Goal: Task Accomplishment & Management: Use online tool/utility

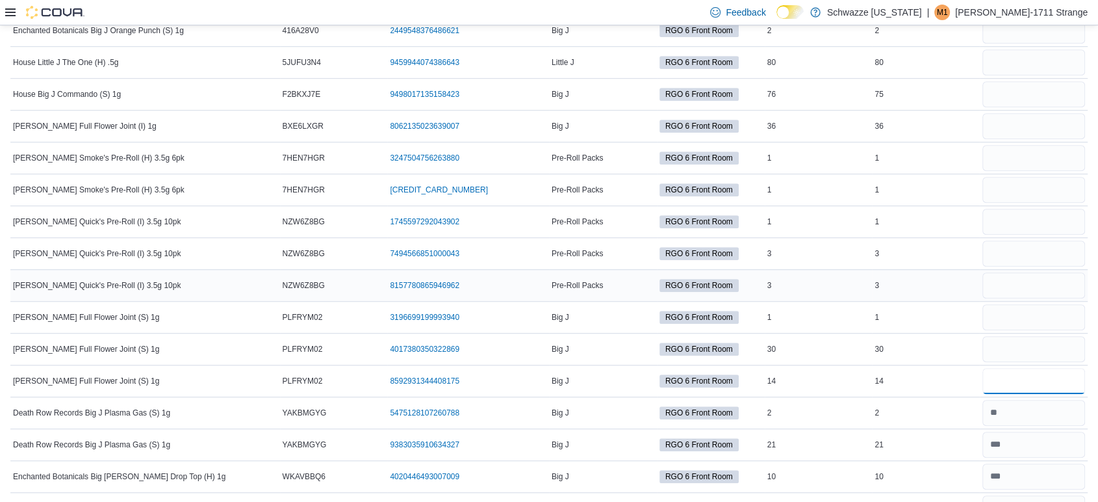
scroll to position [942, 0]
type input "**"
click at [1062, 337] on input "number" at bounding box center [1034, 350] width 103 height 26
type input "**"
click at [1054, 316] on input "number" at bounding box center [1034, 318] width 103 height 26
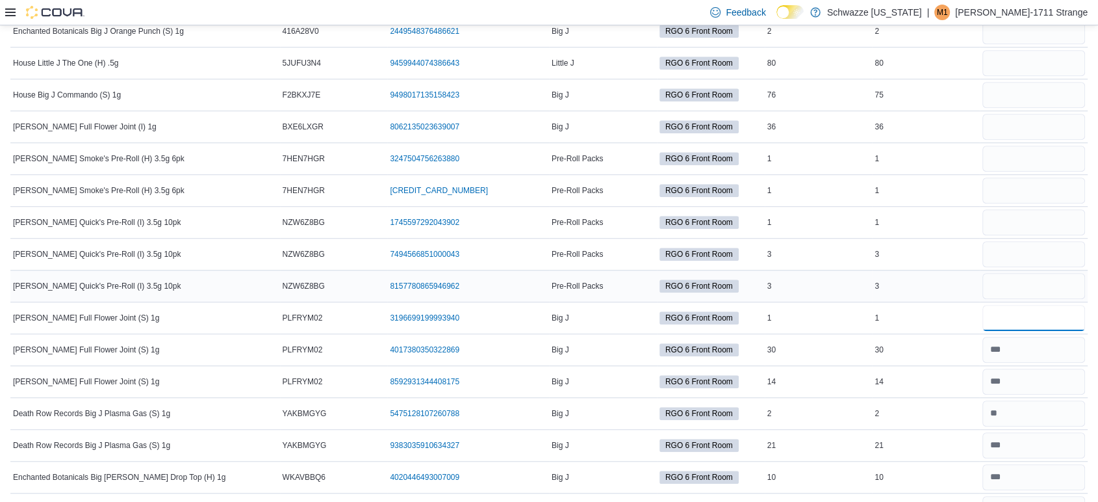
type input "*"
click at [1045, 295] on input "number" at bounding box center [1034, 286] width 103 height 26
type input "*"
click at [1042, 257] on input "number" at bounding box center [1034, 254] width 103 height 26
type input "*"
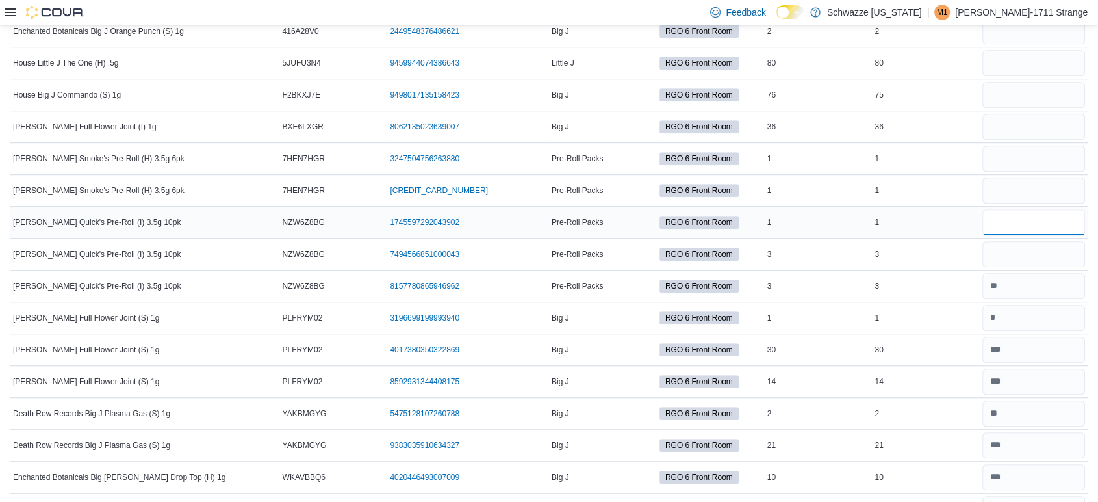
click at [1044, 218] on input "number" at bounding box center [1034, 222] width 103 height 26
type input "*"
click at [1032, 193] on input "number" at bounding box center [1034, 190] width 103 height 26
type input "*"
click at [1020, 160] on input "number" at bounding box center [1034, 159] width 103 height 26
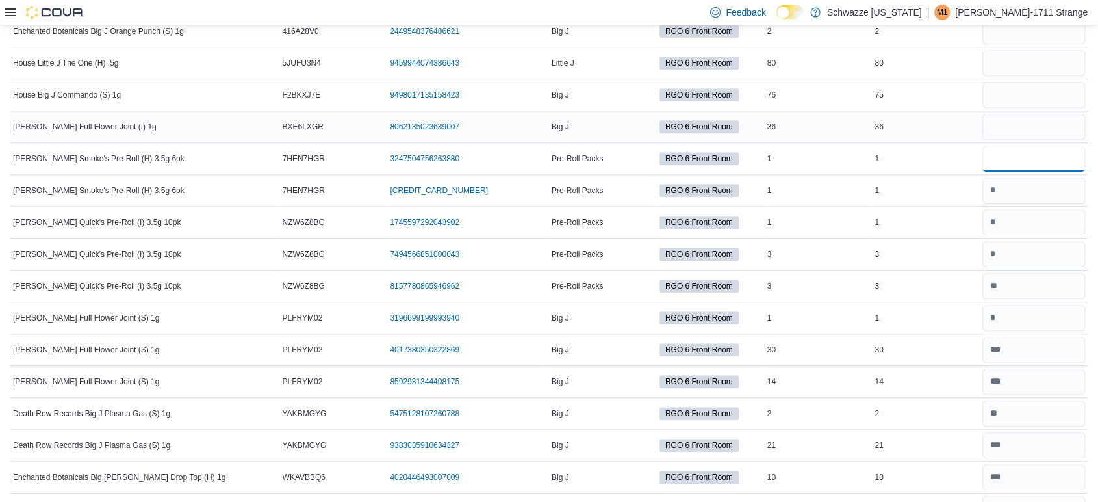
type input "*"
click at [1017, 123] on input "number" at bounding box center [1034, 127] width 103 height 26
type input "**"
click at [1009, 98] on input "number" at bounding box center [1034, 95] width 103 height 26
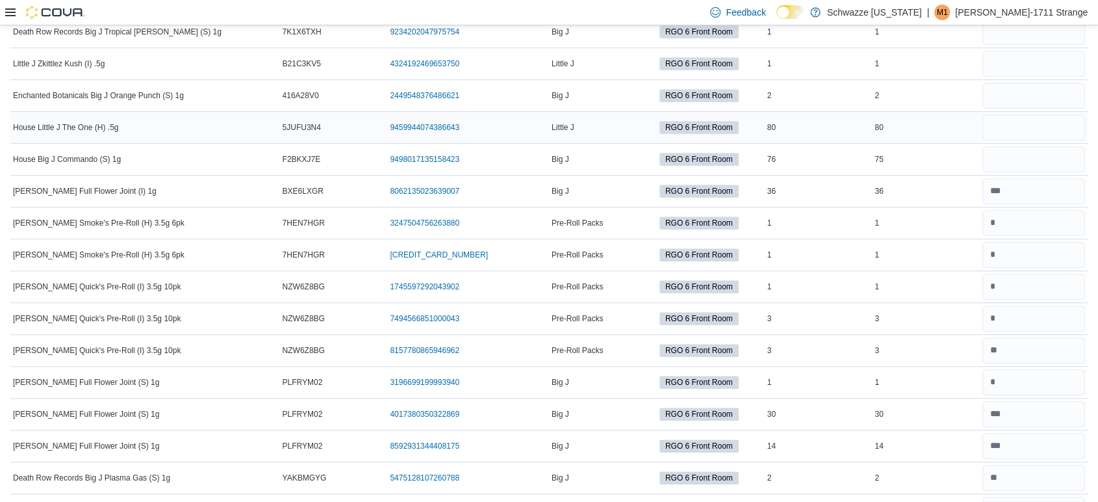
scroll to position [877, 0]
click at [1037, 94] on input "number" at bounding box center [1034, 96] width 103 height 26
type input "*"
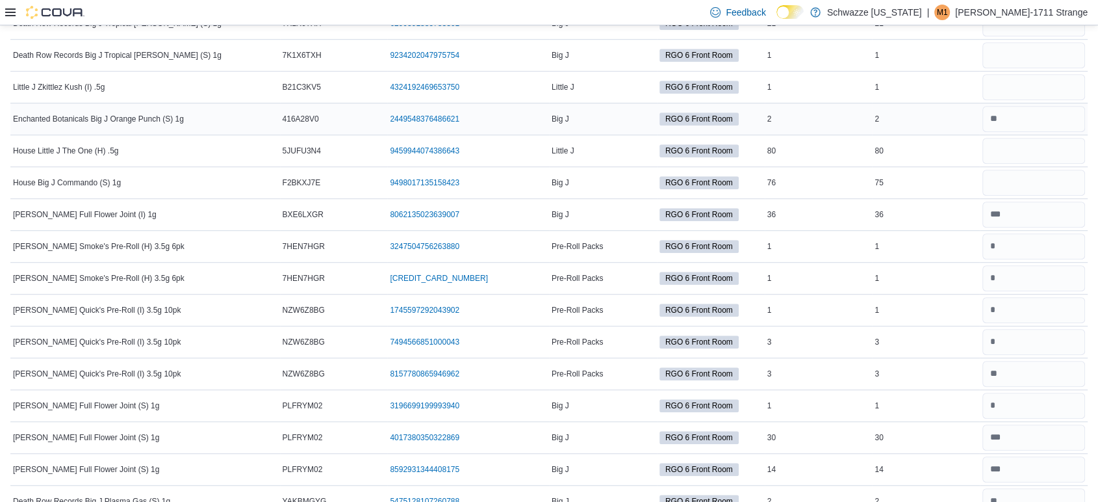
scroll to position [853, 0]
click at [1037, 94] on input "number" at bounding box center [1034, 88] width 103 height 26
type input "*"
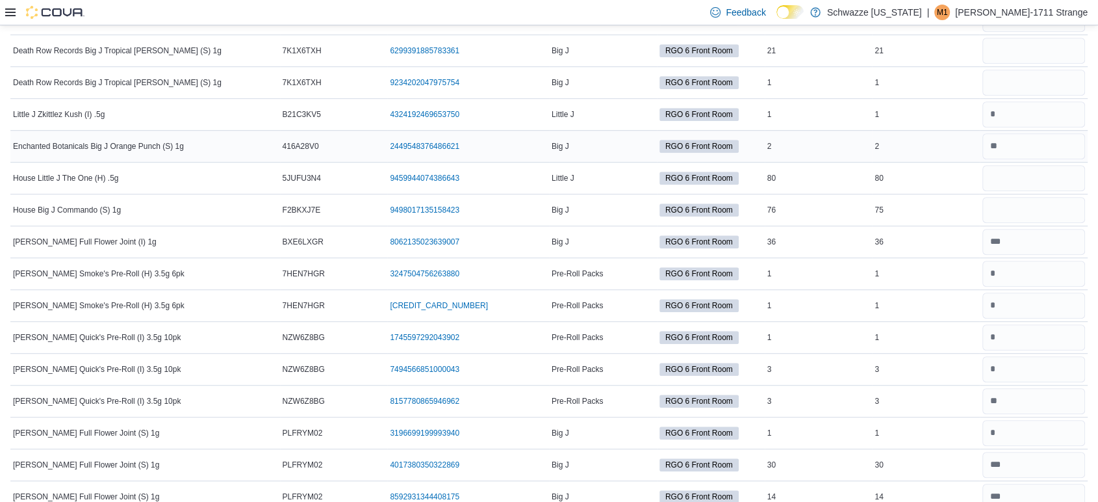
scroll to position [827, 0]
click at [1011, 48] on input "number" at bounding box center [1034, 51] width 103 height 26
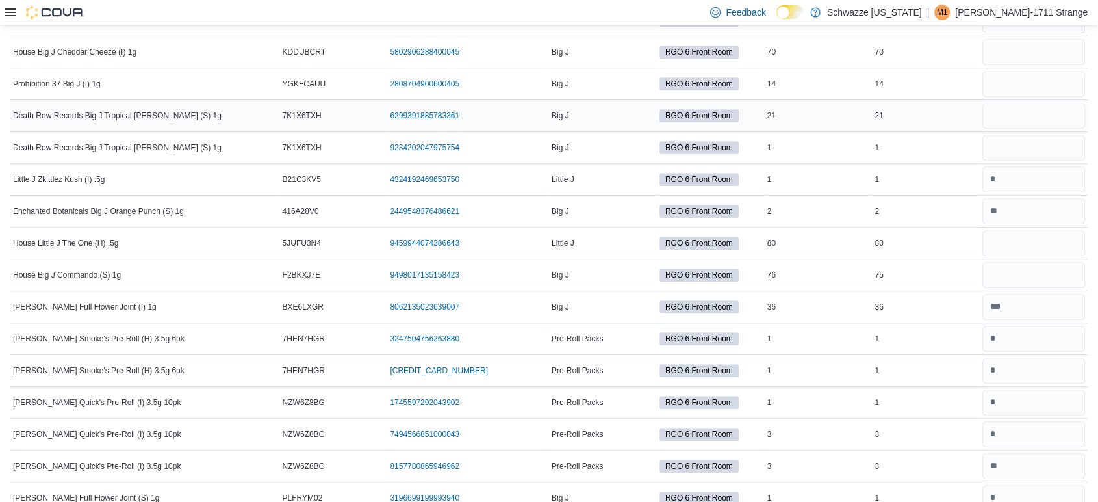
scroll to position [762, 0]
click at [1045, 118] on input "number" at bounding box center [1034, 116] width 103 height 26
type input "**"
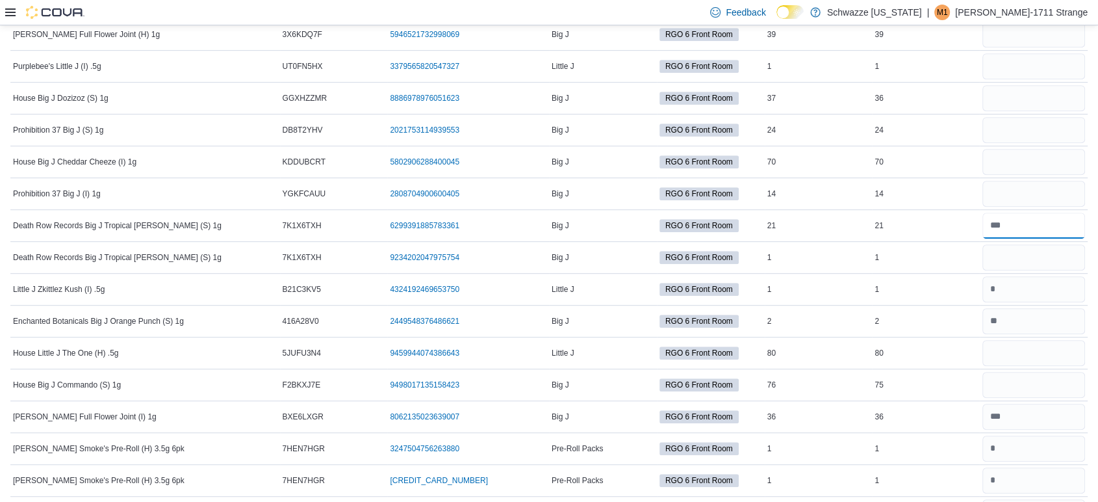
scroll to position [645, 0]
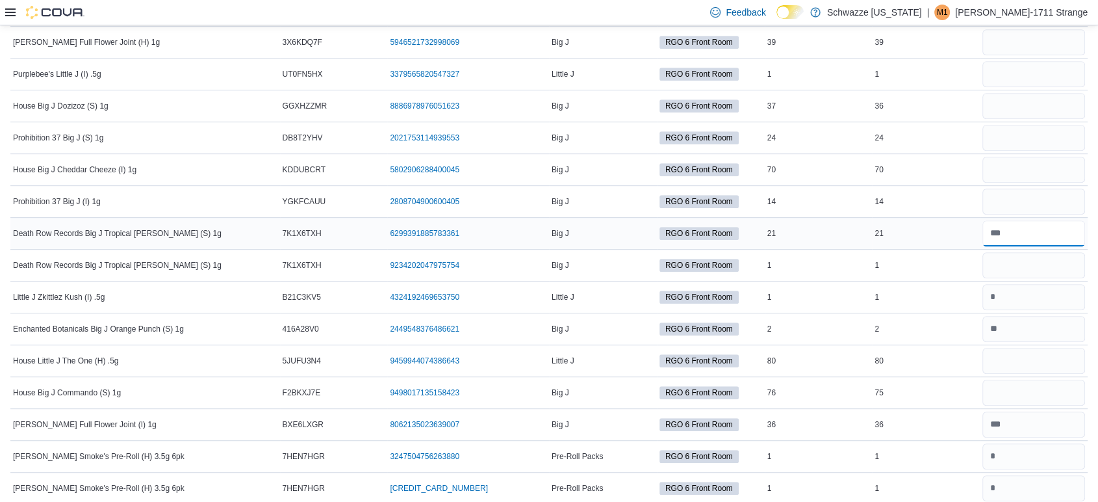
click at [1045, 235] on input "number" at bounding box center [1034, 233] width 103 height 26
type input "**"
click at [1018, 202] on input "number" at bounding box center [1034, 201] width 103 height 26
type input "**"
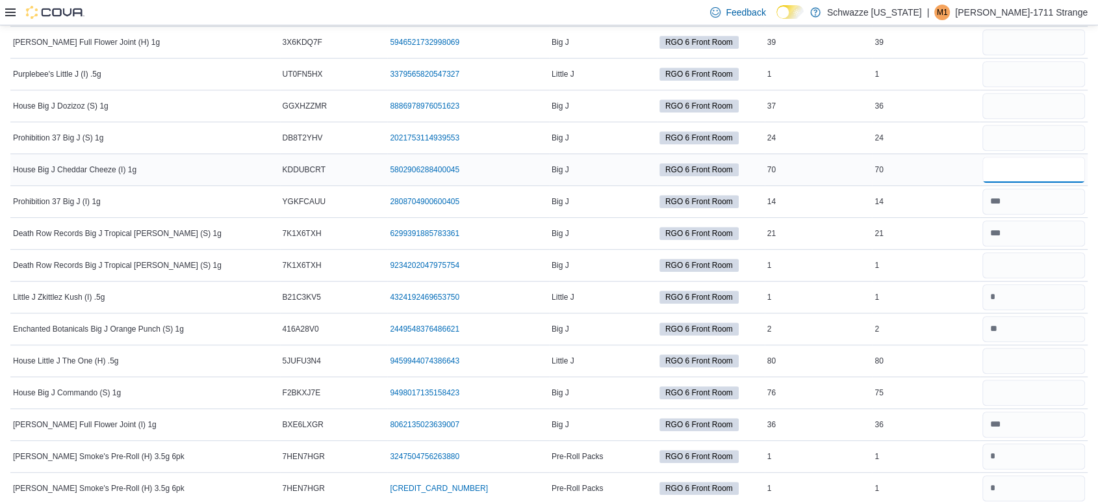
click at [1009, 170] on input "number" at bounding box center [1034, 170] width 103 height 26
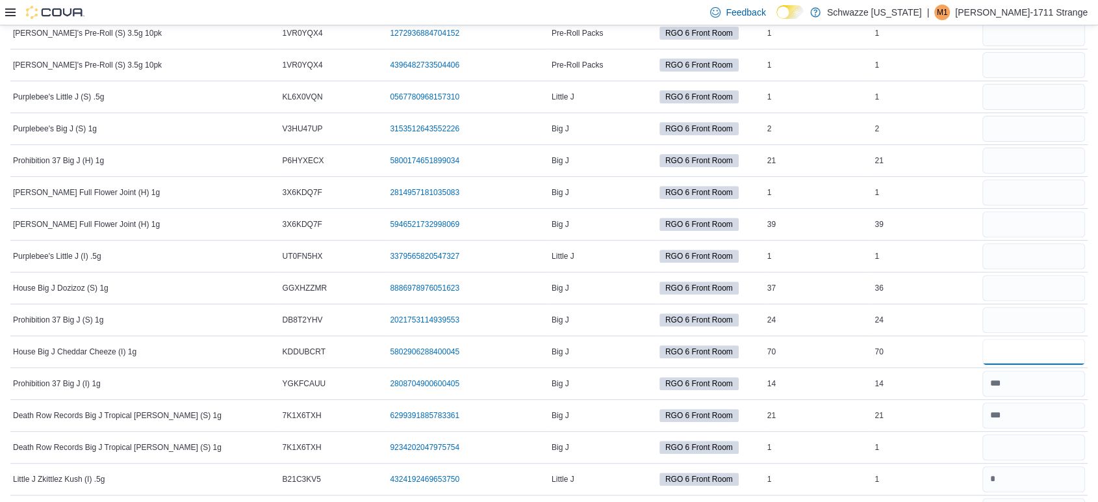
scroll to position [0, 0]
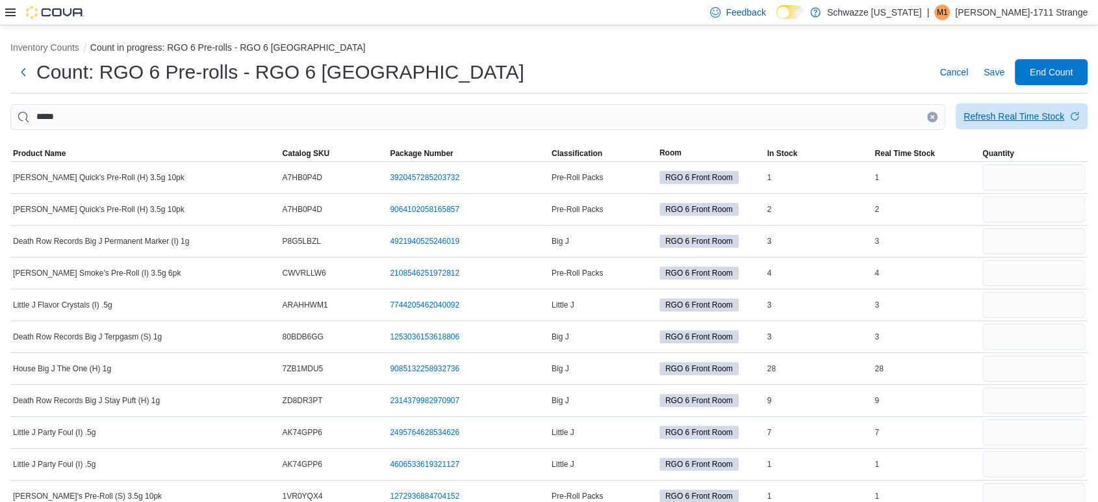
type input "**"
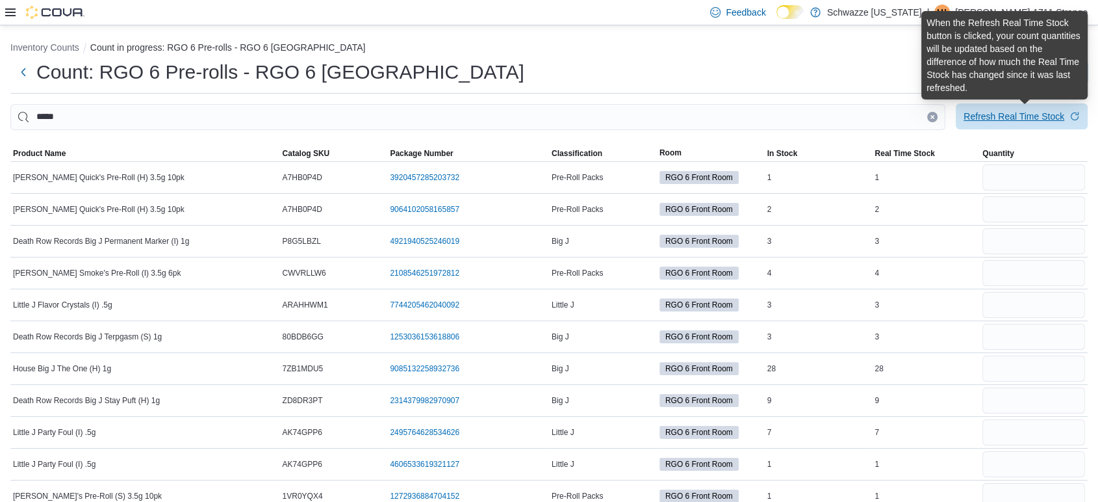
click at [1025, 121] on div "Refresh Real Time Stock" at bounding box center [1014, 116] width 101 height 13
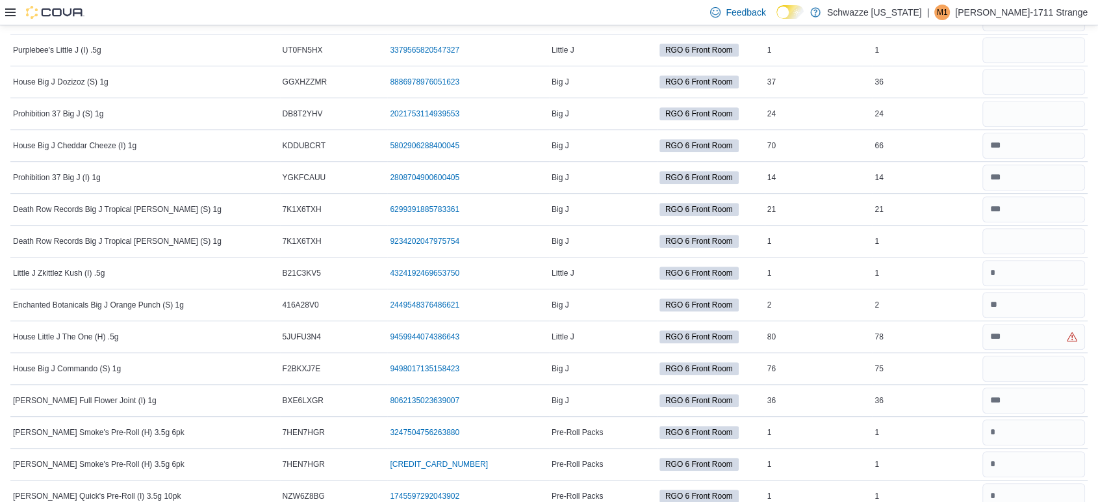
scroll to position [671, 0]
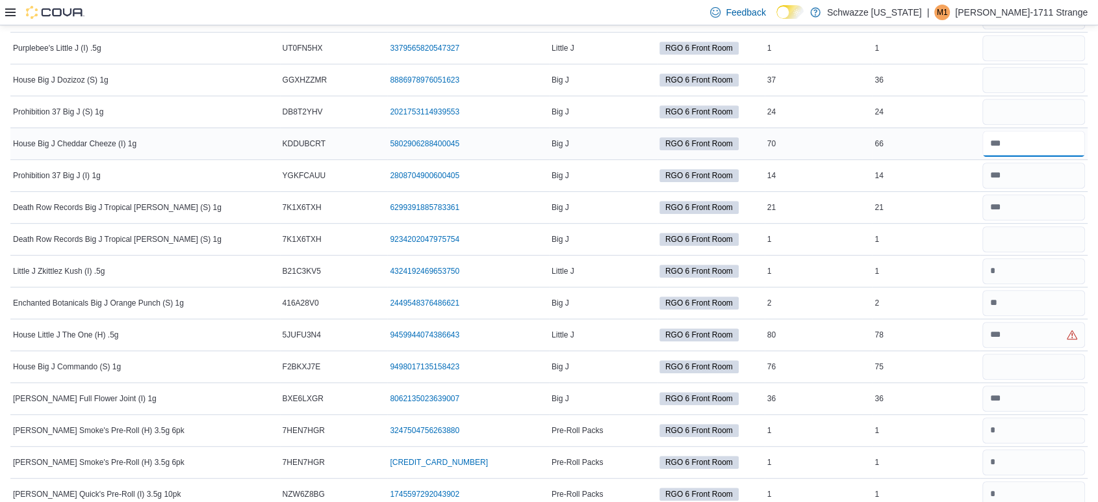
click at [1028, 140] on input "number" at bounding box center [1034, 144] width 103 height 26
type input "**"
click at [1028, 109] on input "number" at bounding box center [1034, 112] width 103 height 26
type input "**"
click at [1049, 339] on input "number" at bounding box center [1034, 335] width 103 height 26
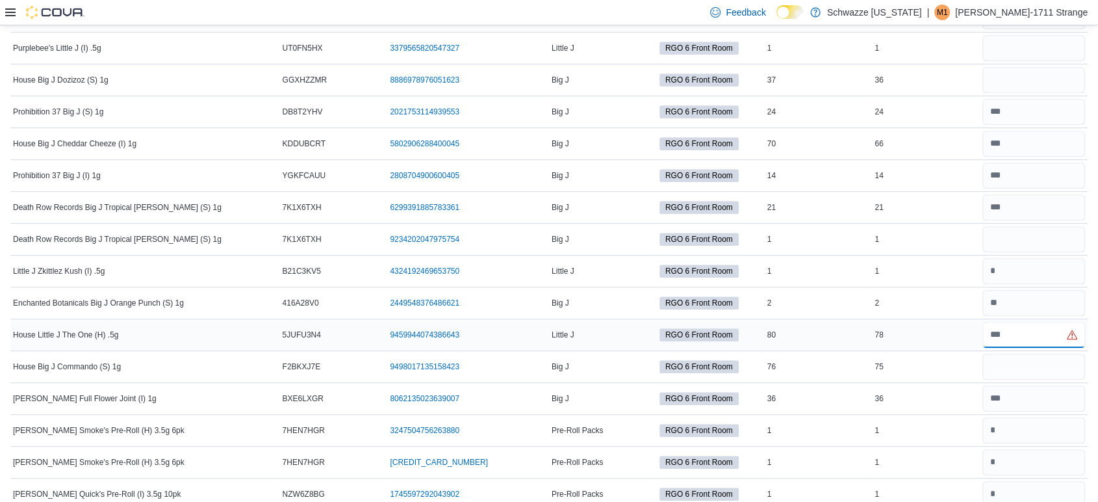
click at [1048, 342] on input "**" at bounding box center [1034, 335] width 103 height 26
type input "**"
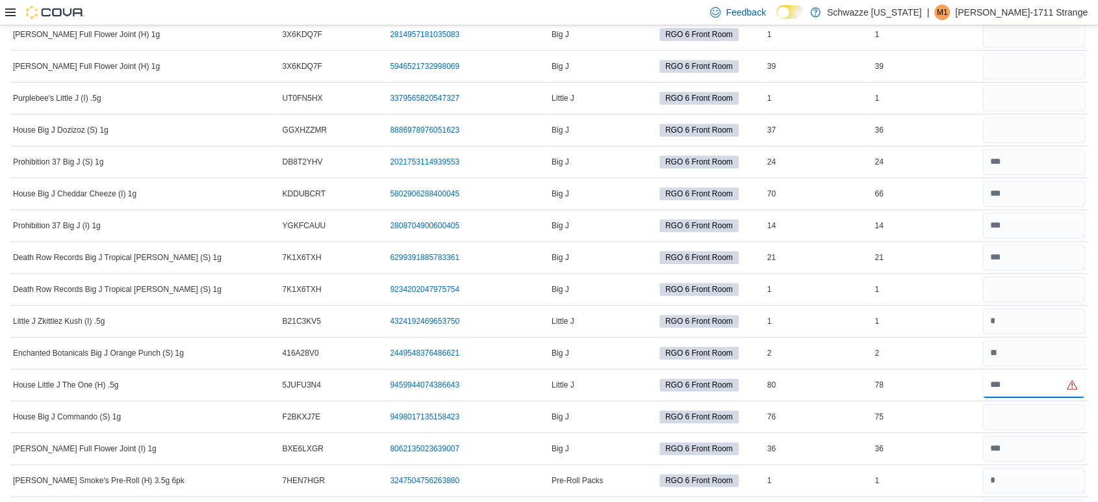
scroll to position [608, 0]
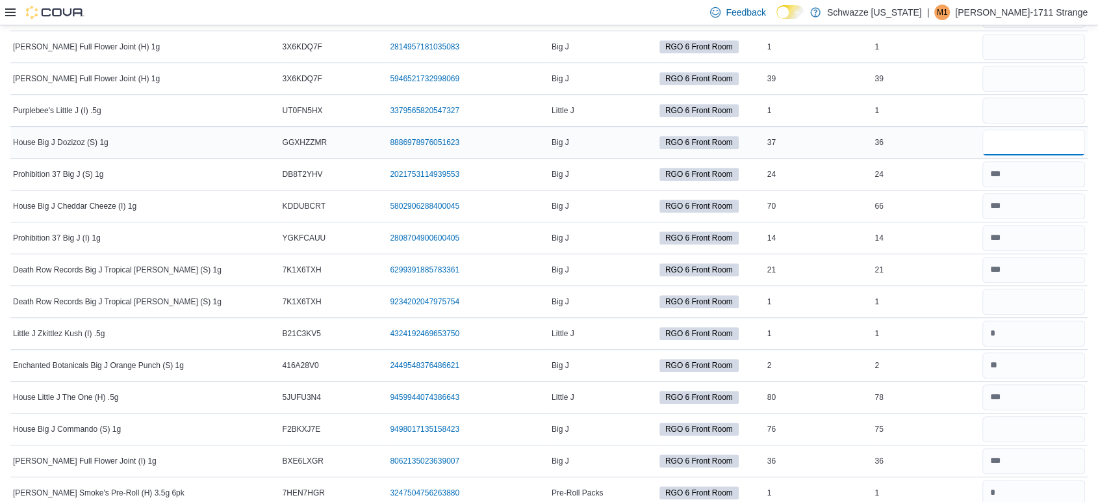
click at [1009, 145] on input "number" at bounding box center [1034, 142] width 103 height 26
type input "**"
click at [1025, 430] on input "number" at bounding box center [1034, 429] width 103 height 26
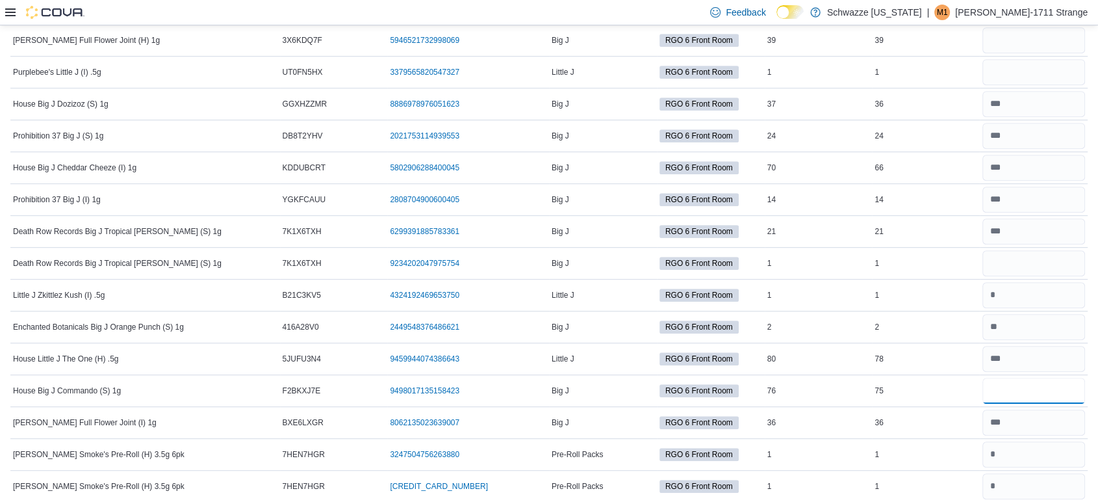
scroll to position [643, 0]
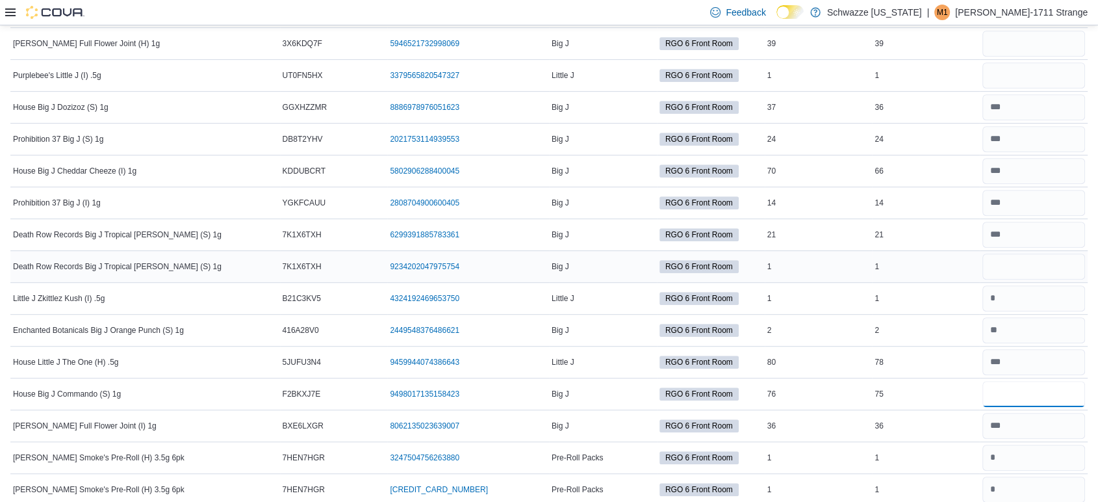
type input "**"
click at [1051, 261] on input "number" at bounding box center [1034, 266] width 103 height 26
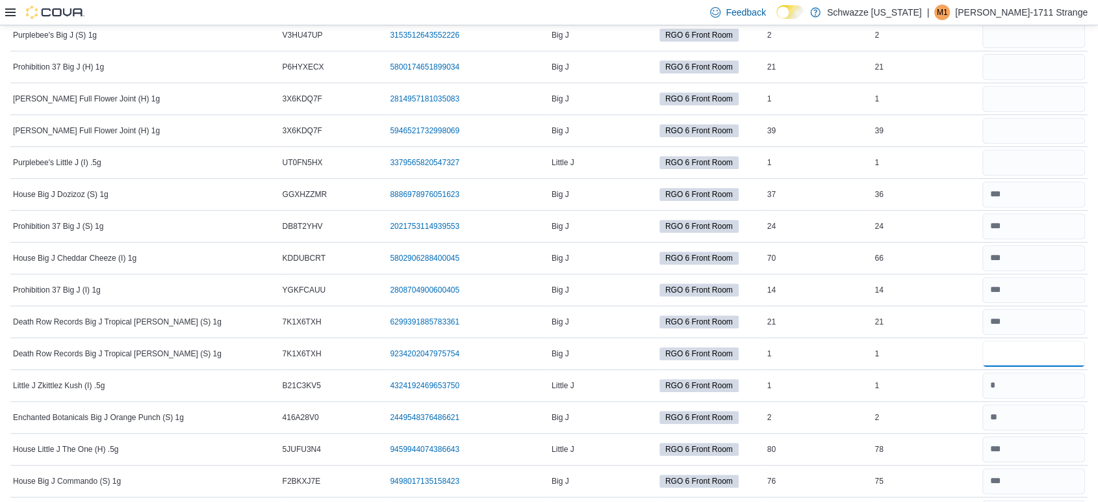
scroll to position [554, 0]
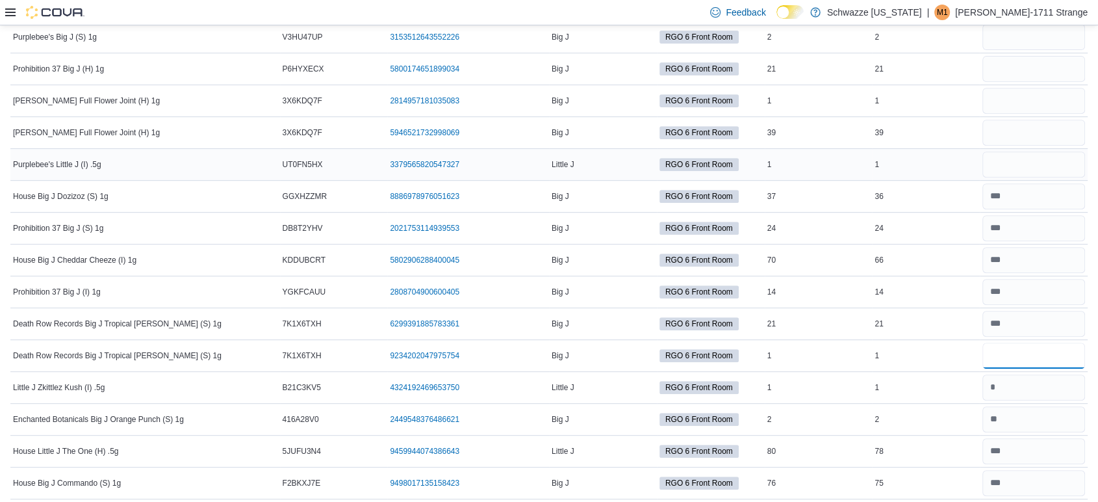
type input "*"
click at [1023, 172] on input "number" at bounding box center [1034, 164] width 103 height 26
type input "*"
click at [1023, 352] on input "number" at bounding box center [1034, 355] width 103 height 26
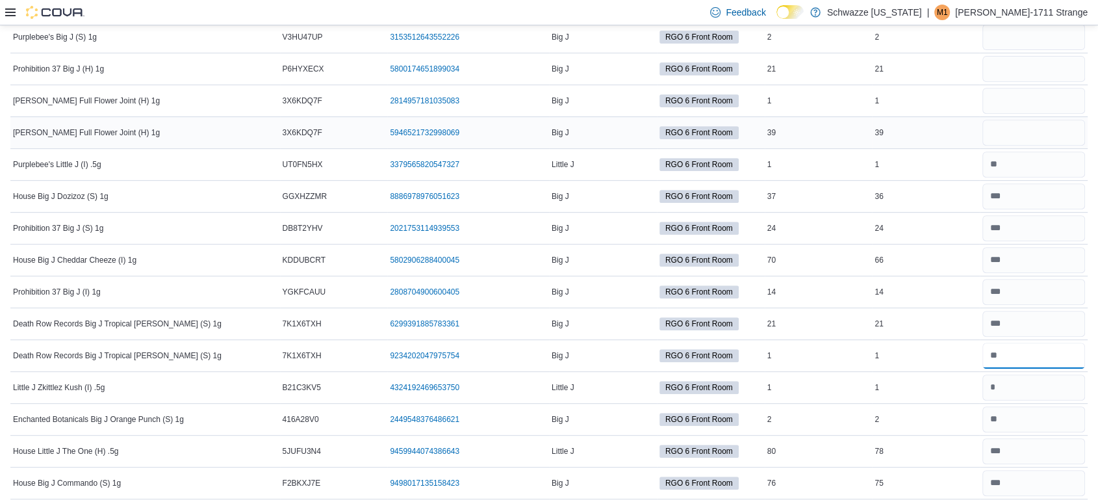
type input "*"
click at [1025, 131] on input "number" at bounding box center [1034, 133] width 103 height 26
type input "**"
click at [1022, 106] on input "number" at bounding box center [1034, 101] width 103 height 26
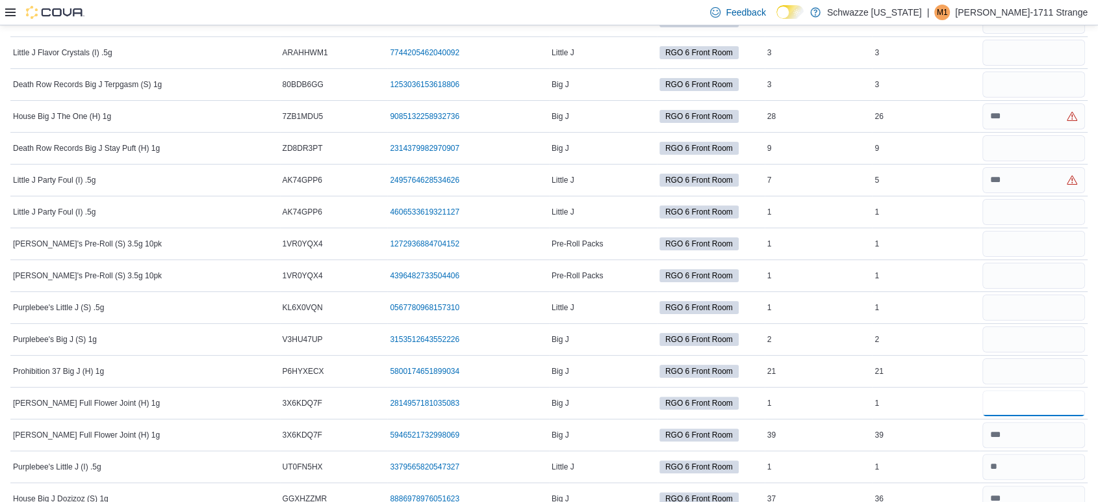
scroll to position [264, 0]
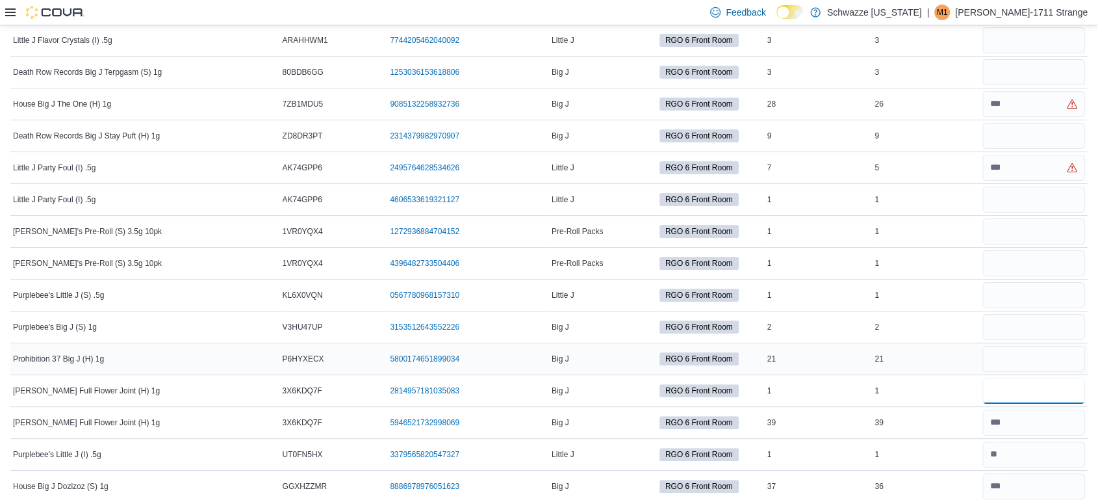
type input "*"
click at [1014, 358] on input "number" at bounding box center [1034, 359] width 103 height 26
type input "**"
click at [1033, 329] on input "number" at bounding box center [1034, 327] width 103 height 26
type input "*"
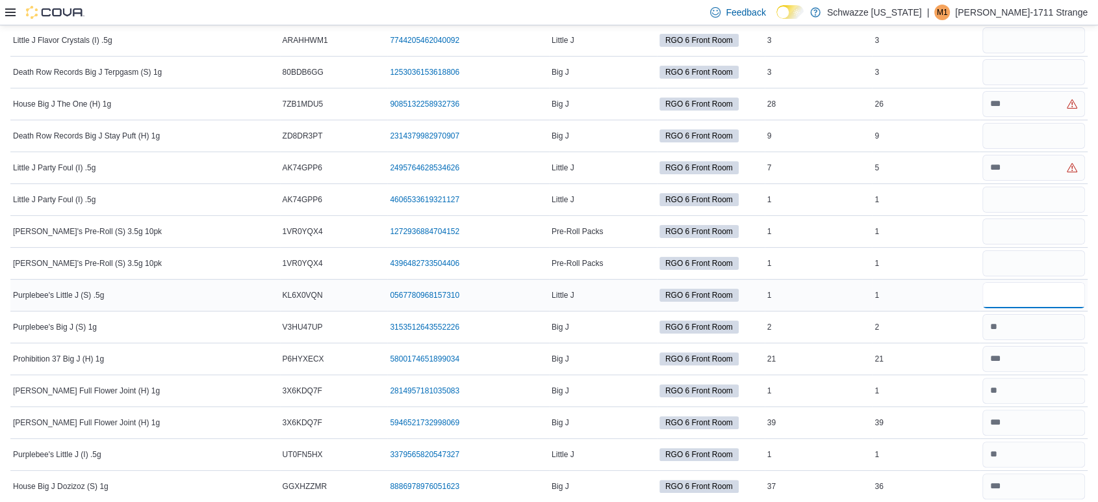
click at [1027, 291] on input "number" at bounding box center [1034, 295] width 103 height 26
type input "*"
click at [1024, 267] on input "number" at bounding box center [1034, 263] width 103 height 26
type input "*"
click at [1014, 242] on input "number" at bounding box center [1034, 231] width 103 height 26
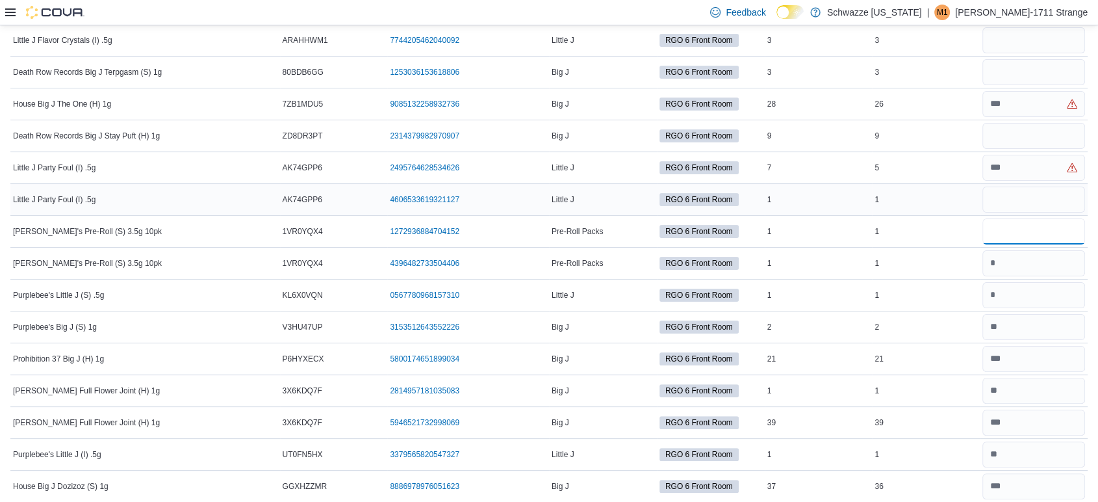
type input "*"
click at [1016, 197] on input "number" at bounding box center [1034, 200] width 103 height 26
type input "*"
click at [1020, 162] on input "number" at bounding box center [1034, 168] width 103 height 26
type input "*"
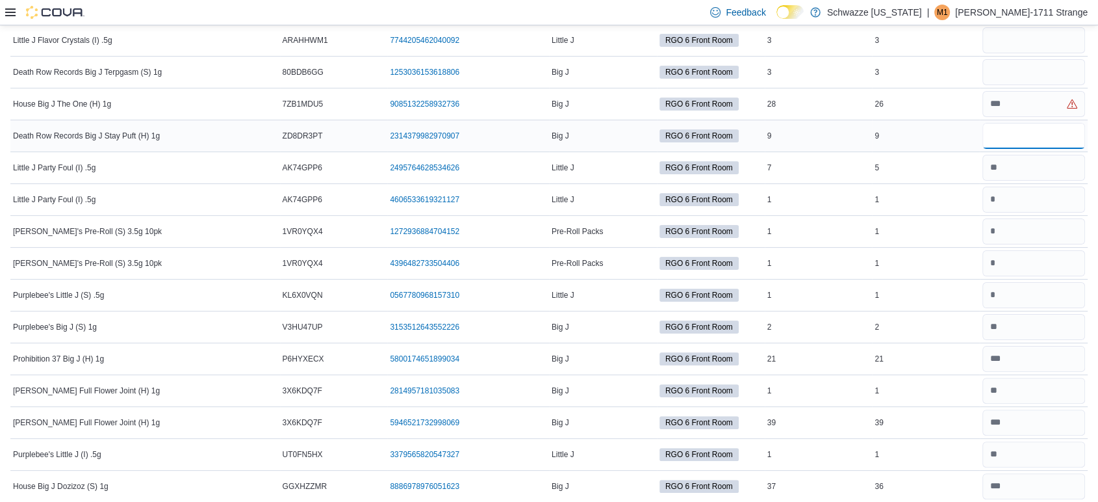
click at [1035, 142] on input "number" at bounding box center [1034, 136] width 103 height 26
type input "*"
click at [1035, 102] on input "number" at bounding box center [1034, 104] width 103 height 26
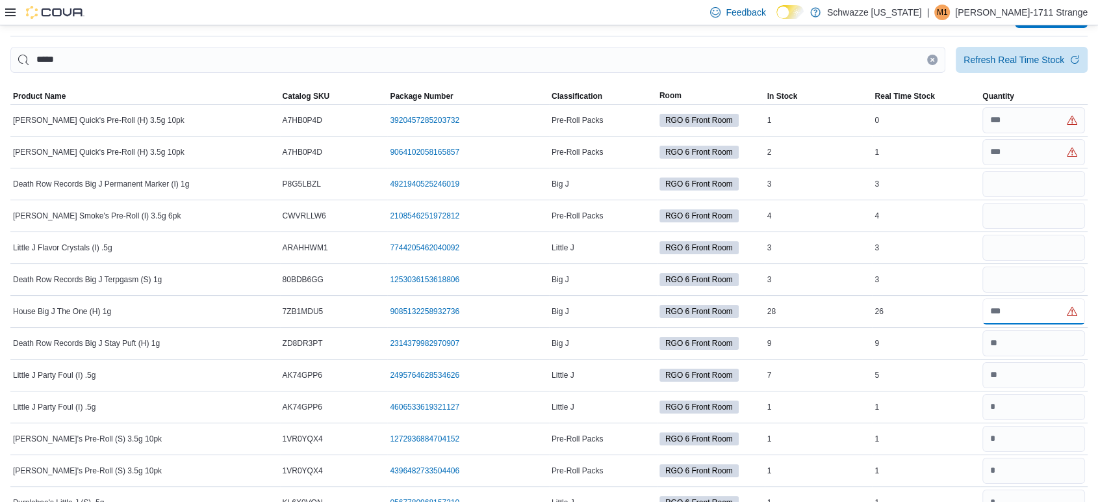
scroll to position [52, 0]
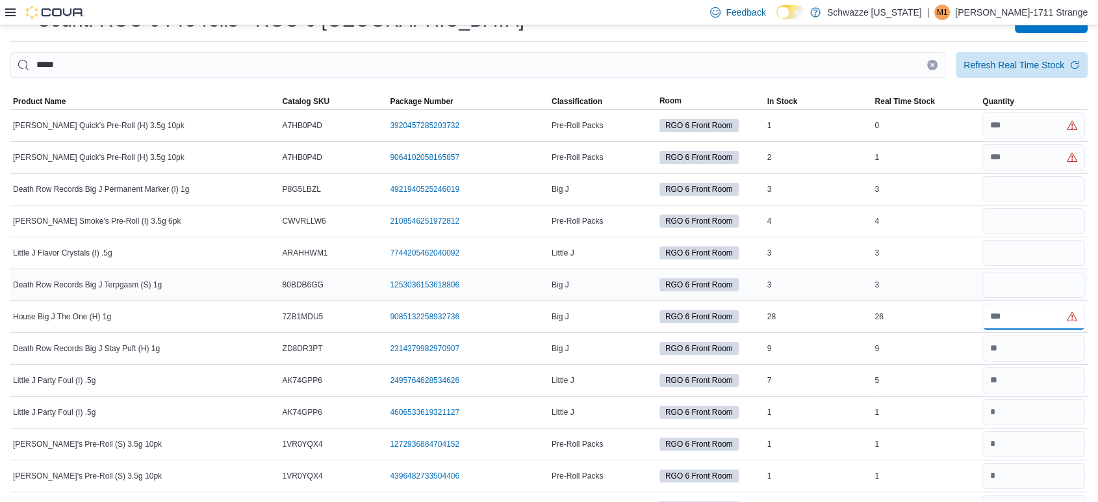
type input "**"
click at [1009, 289] on input "number" at bounding box center [1034, 285] width 103 height 26
type input "*"
click at [1017, 250] on input "number" at bounding box center [1034, 253] width 103 height 26
type input "*"
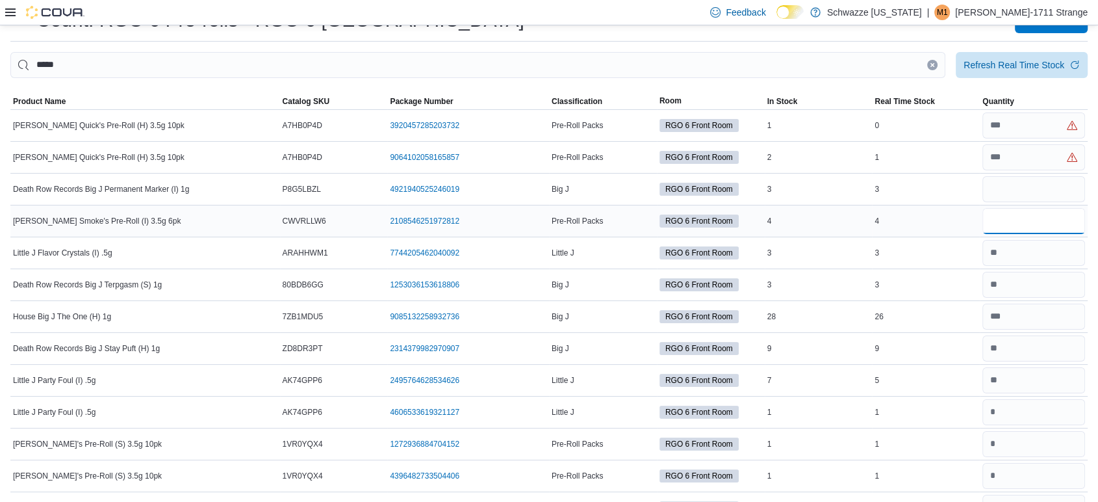
click at [1009, 224] on input "number" at bounding box center [1034, 221] width 103 height 26
type input "*"
click at [1008, 190] on input "number" at bounding box center [1034, 189] width 103 height 26
type input "*"
click at [1029, 157] on input "number" at bounding box center [1034, 157] width 103 height 26
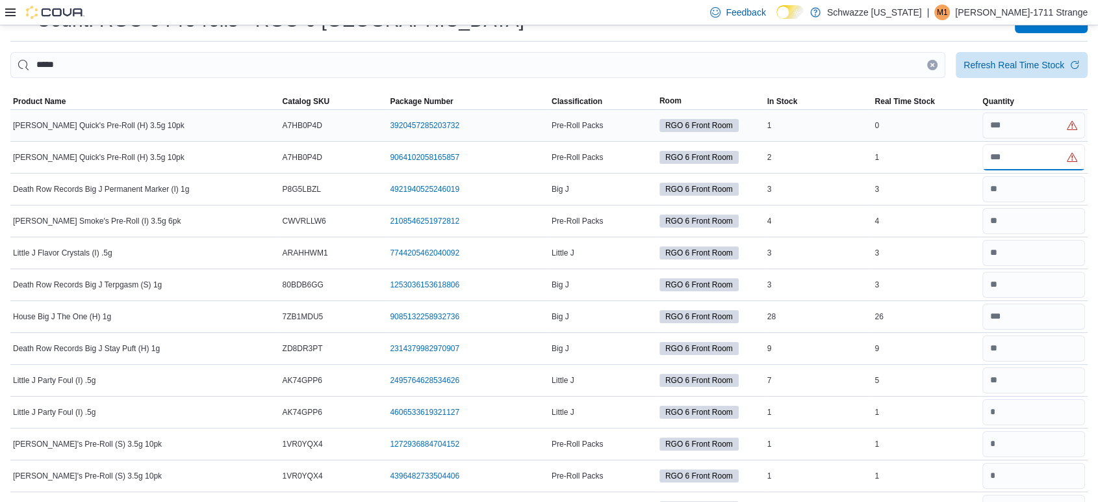
type input "*"
click at [1035, 129] on input "number" at bounding box center [1034, 125] width 103 height 26
type input "*"
click at [1080, 60] on icon "button" at bounding box center [1075, 64] width 10 height 10
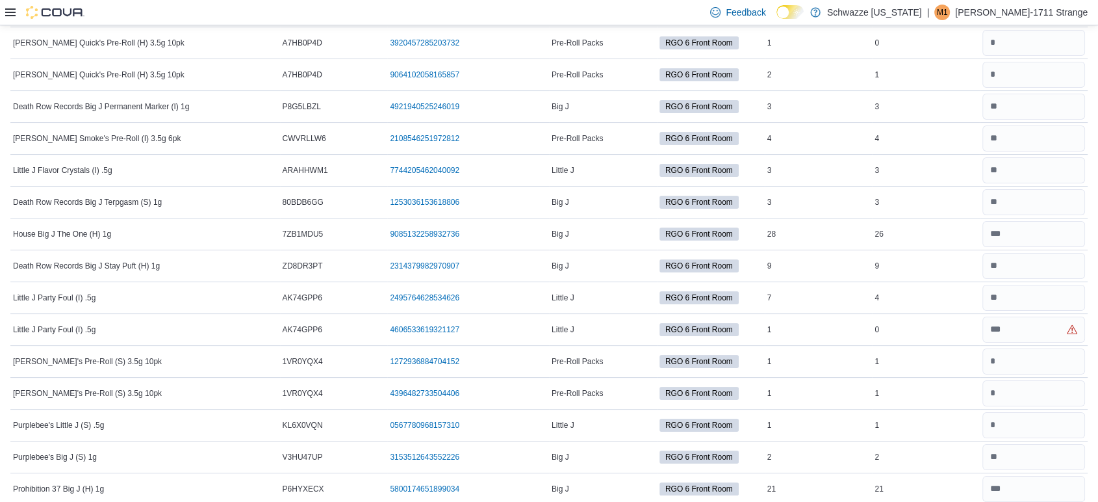
scroll to position [131, 0]
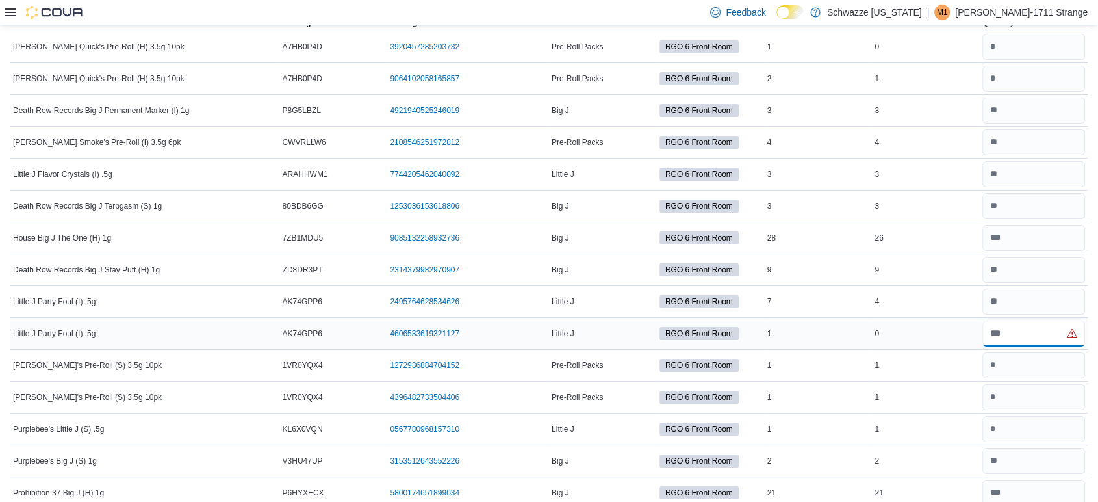
click at [1014, 335] on input "number" at bounding box center [1034, 333] width 103 height 26
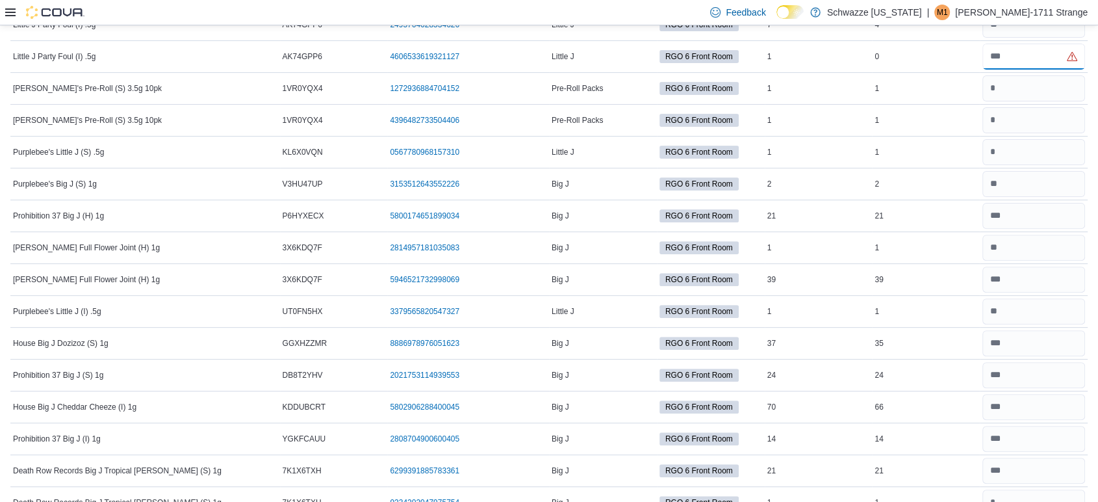
scroll to position [0, 0]
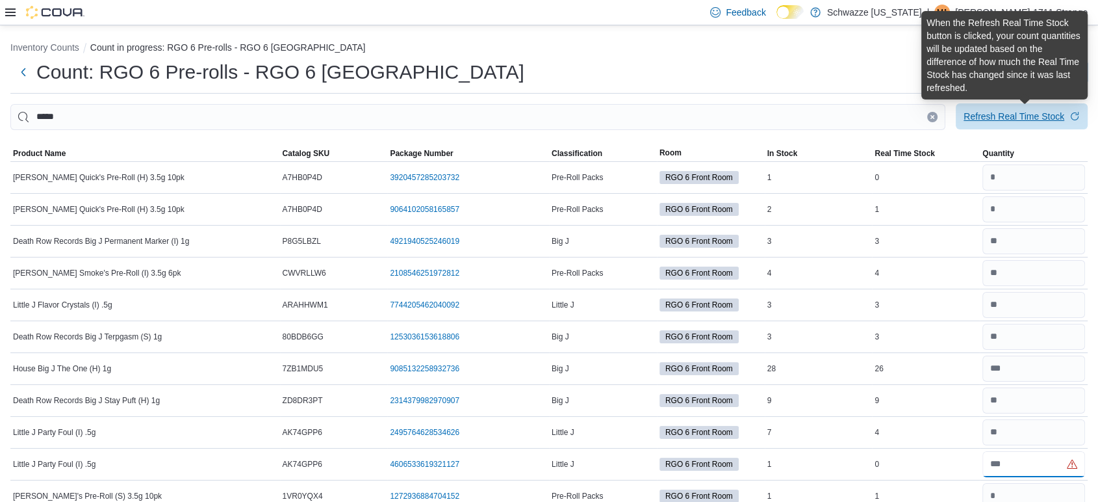
type input "*"
click at [1061, 109] on span "Refresh Real Time Stock" at bounding box center [1022, 116] width 116 height 26
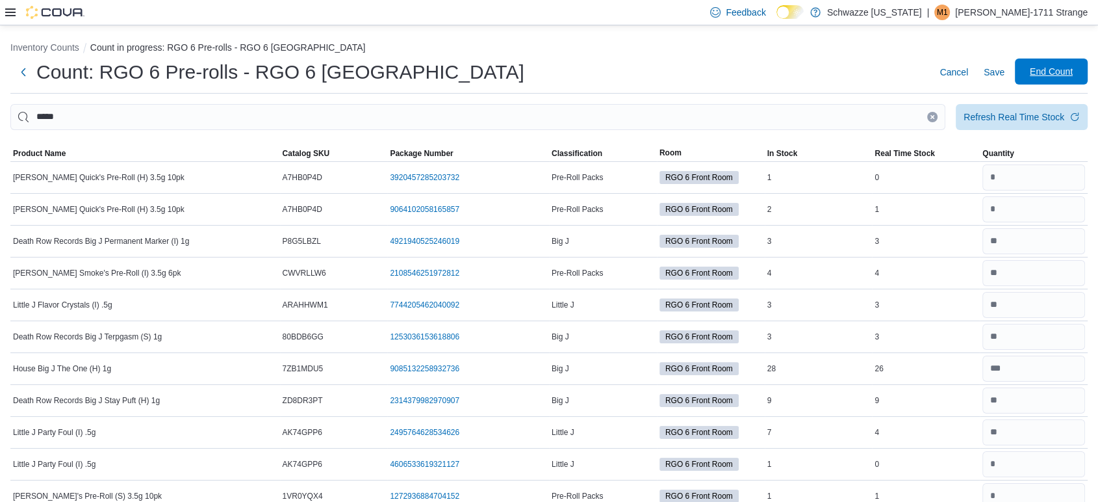
click at [1050, 72] on span "End Count" at bounding box center [1051, 71] width 43 height 13
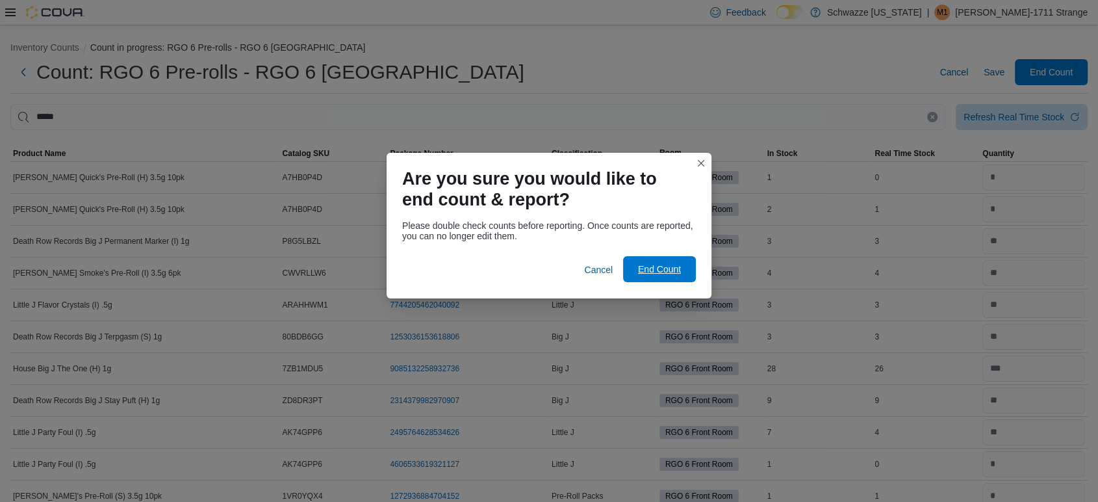
click at [667, 259] on span "End Count" at bounding box center [659, 269] width 57 height 26
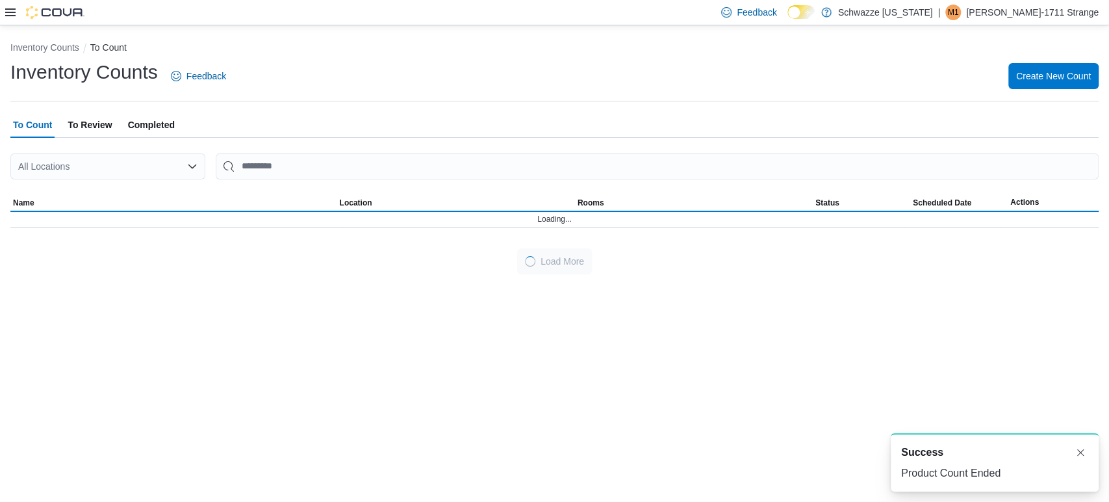
click at [666, 266] on div "Load More" at bounding box center [554, 261] width 1089 height 26
